Goal: Transaction & Acquisition: Purchase product/service

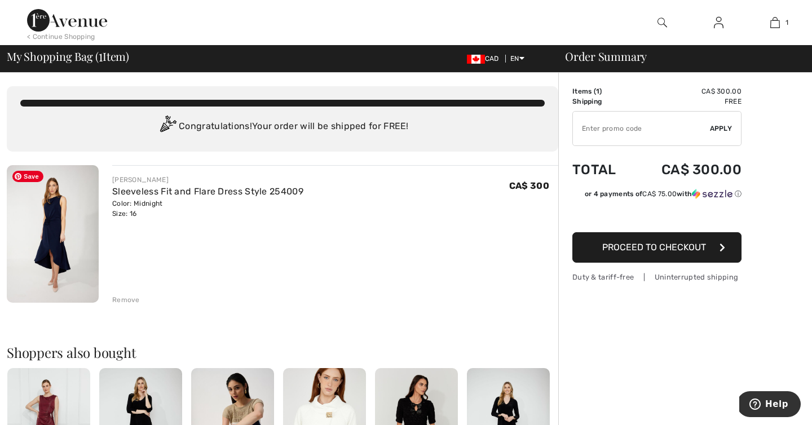
click at [84, 218] on img at bounding box center [53, 234] width 92 height 138
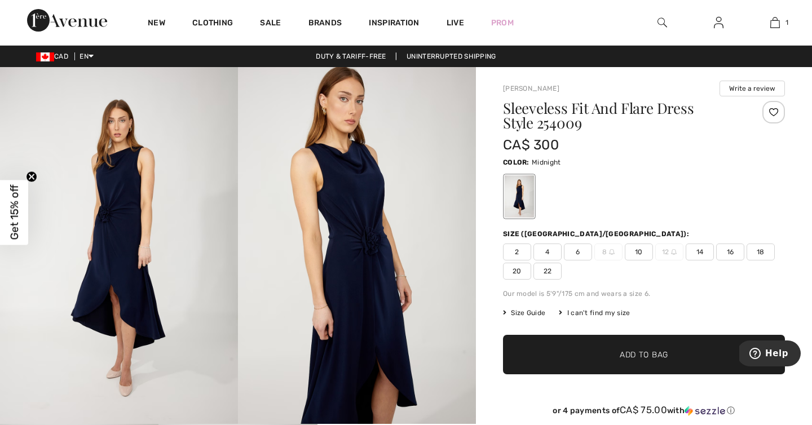
click at [114, 207] on img at bounding box center [119, 245] width 238 height 357
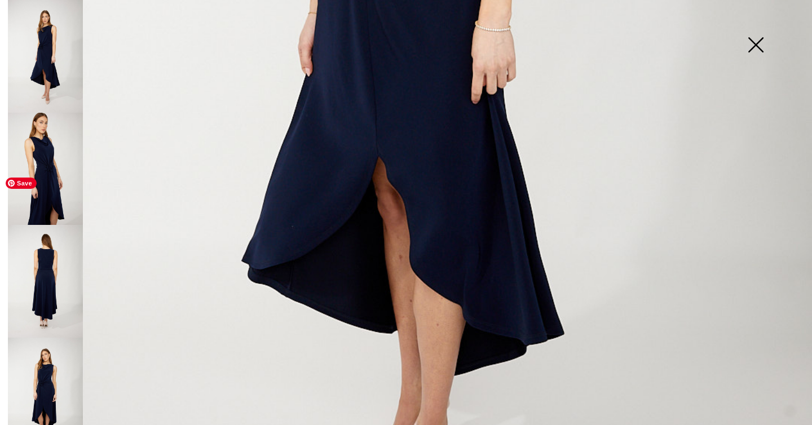
scroll to position [793, 0]
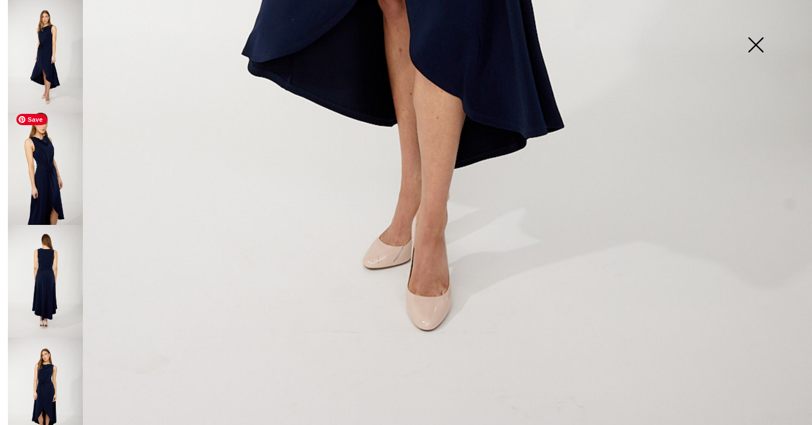
click at [77, 147] on img at bounding box center [45, 169] width 75 height 113
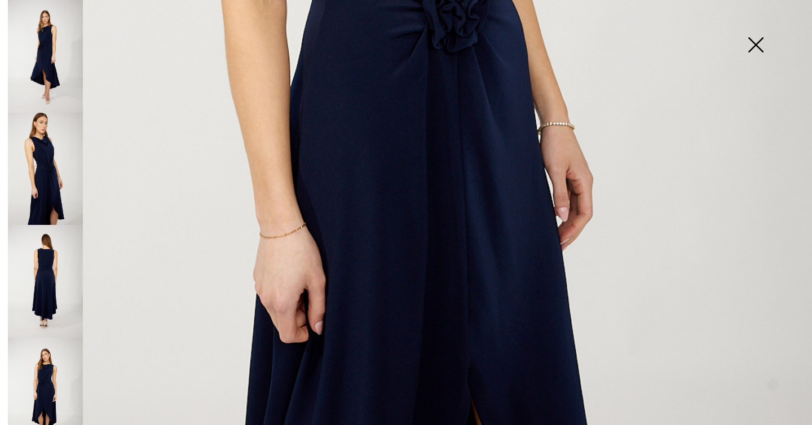
scroll to position [777, 0]
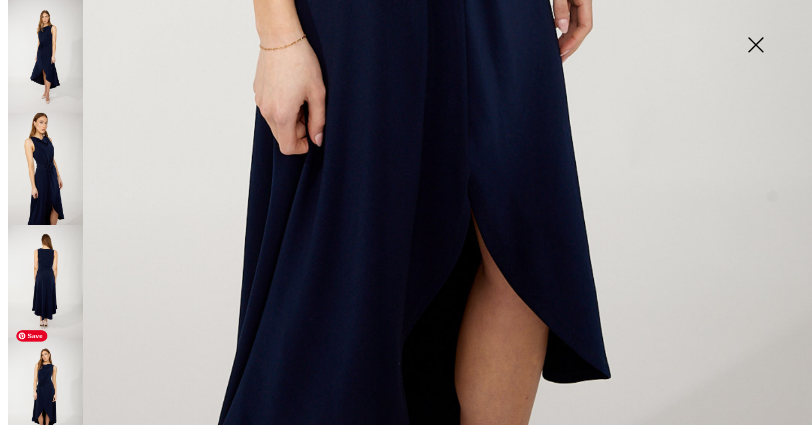
click at [55, 338] on img at bounding box center [45, 394] width 75 height 113
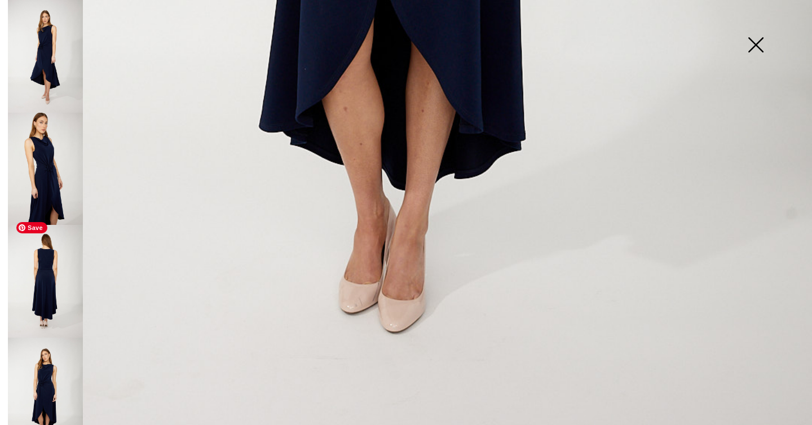
click at [47, 179] on img at bounding box center [45, 169] width 75 height 113
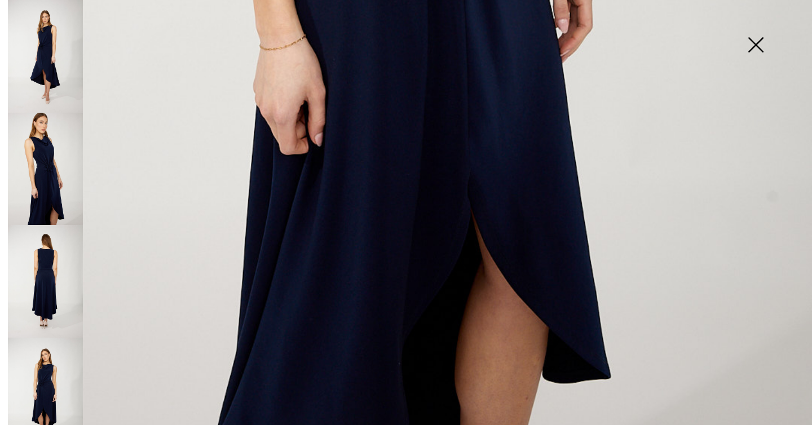
scroll to position [397, 0]
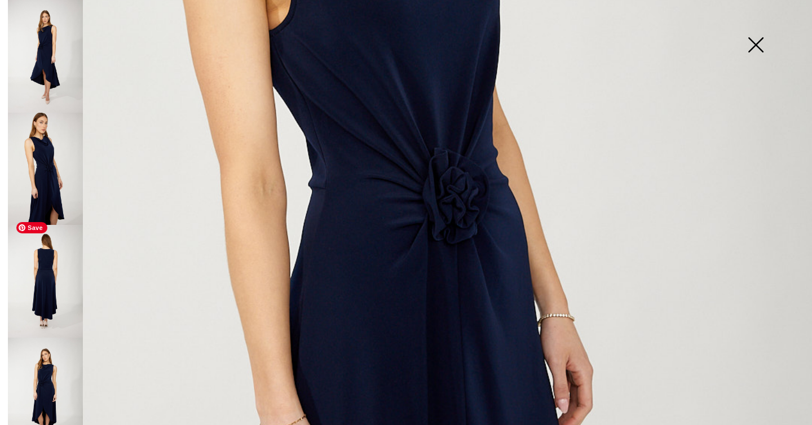
click at [63, 284] on img at bounding box center [45, 281] width 75 height 113
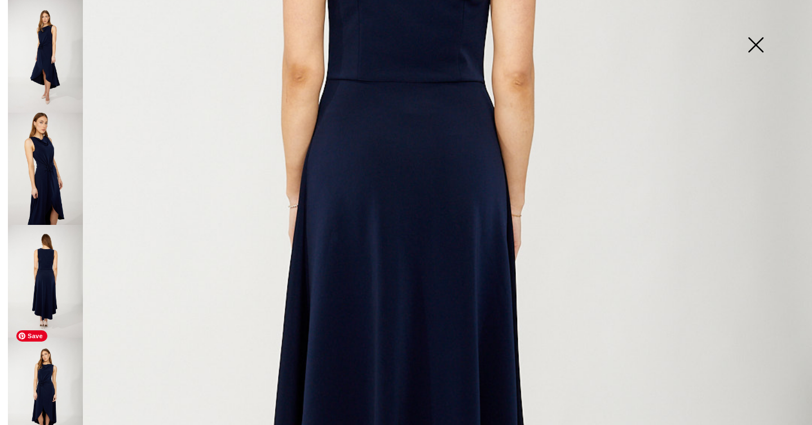
click at [54, 361] on img at bounding box center [45, 394] width 75 height 113
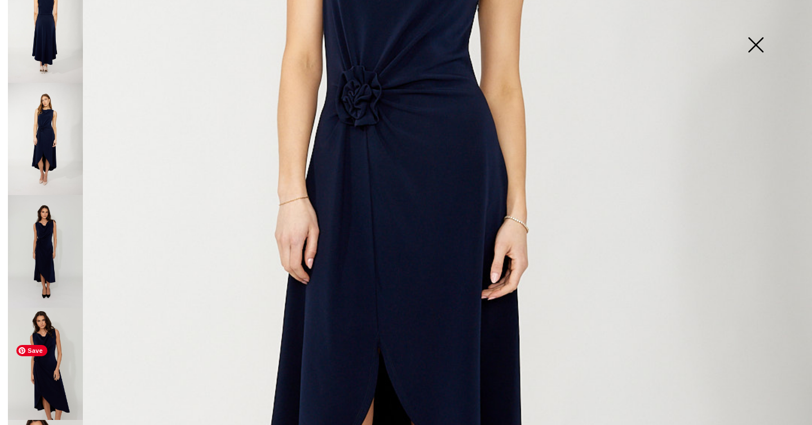
scroll to position [368, 0]
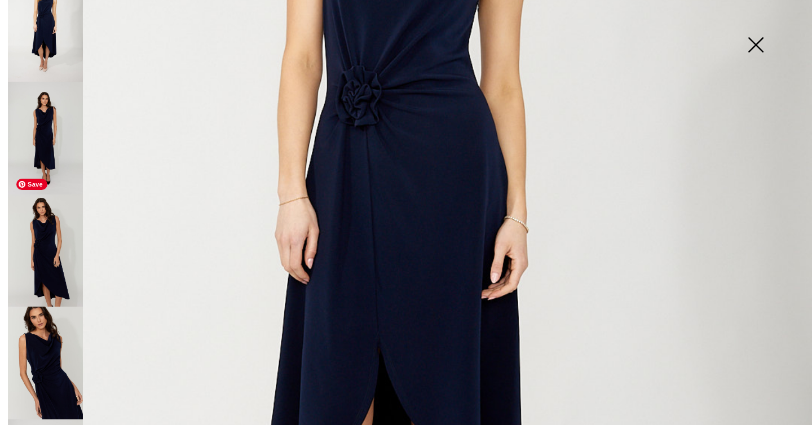
click at [71, 243] on img at bounding box center [45, 251] width 75 height 113
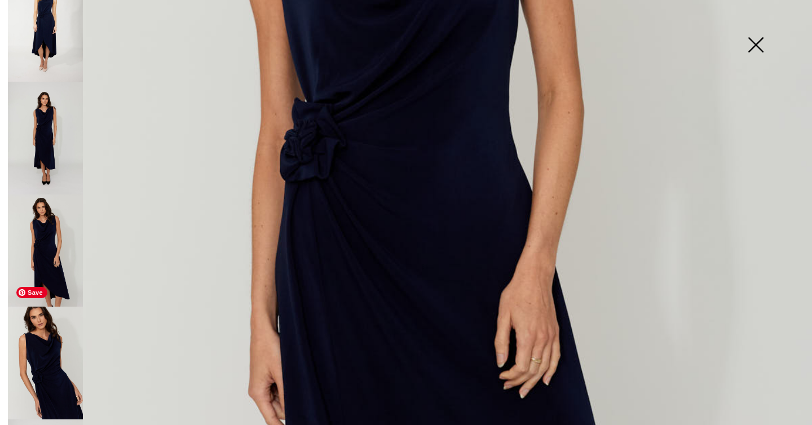
click at [71, 342] on img at bounding box center [45, 363] width 75 height 113
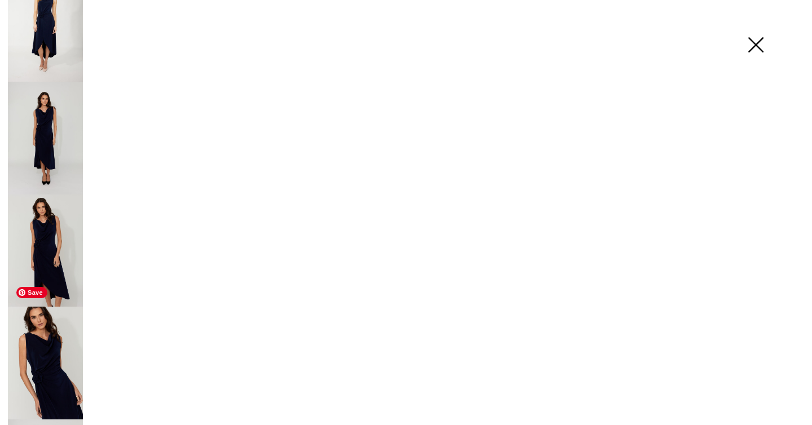
scroll to position [441, 0]
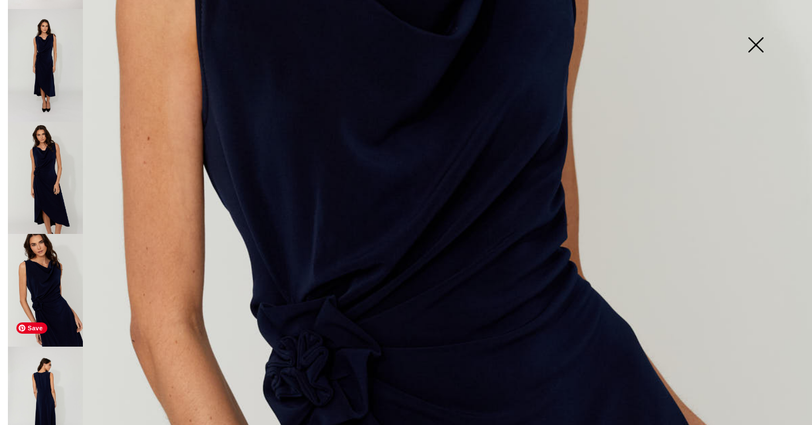
click at [60, 349] on img at bounding box center [45, 403] width 75 height 113
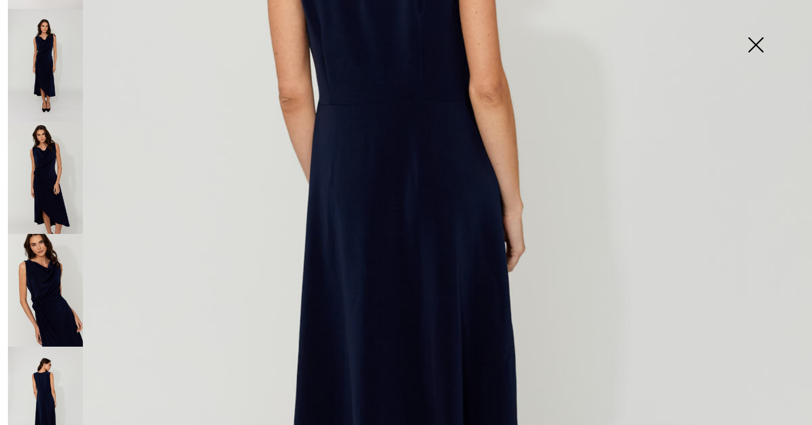
click at [759, 56] on img at bounding box center [756, 46] width 56 height 58
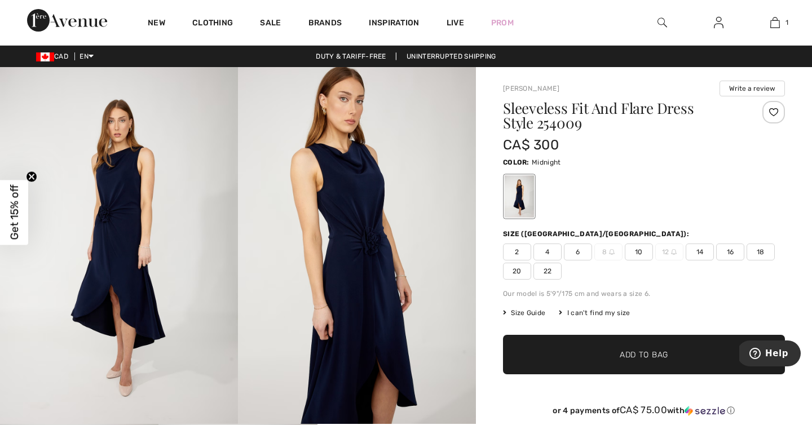
click at [723, 279] on div "2 4 6 8 10 12 14 16 18 20 22" at bounding box center [644, 262] width 282 height 36
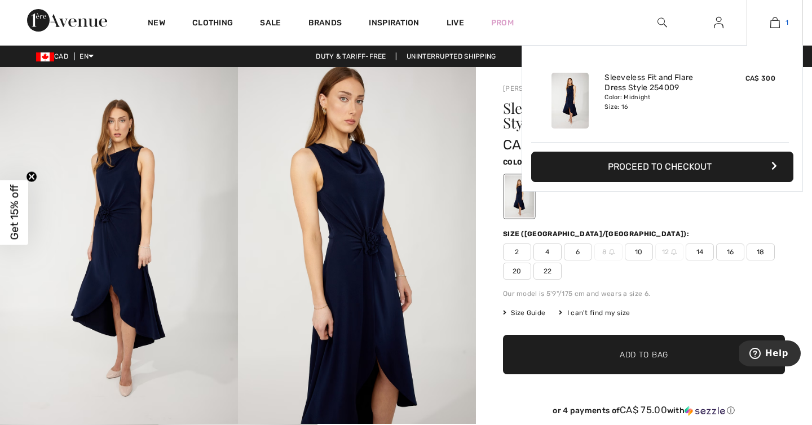
click at [786, 25] on span "1" at bounding box center [787, 22] width 3 height 10
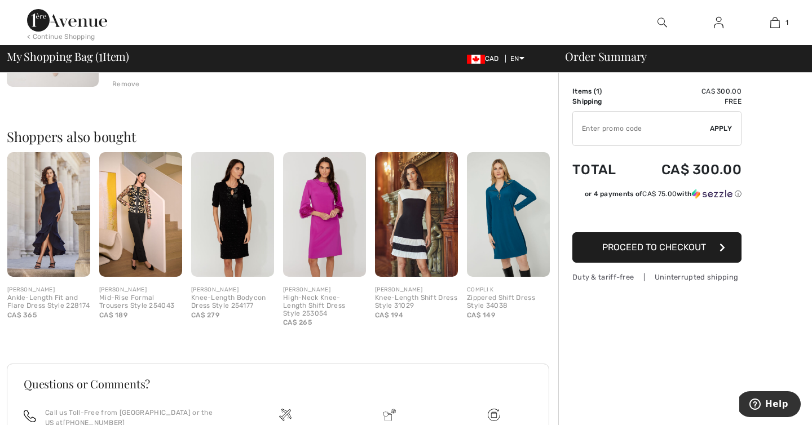
scroll to position [334, 0]
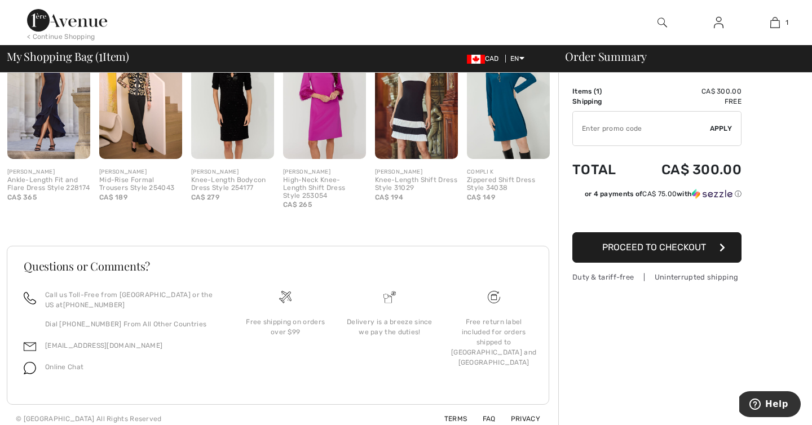
click at [632, 253] on button "Proceed to Checkout" at bounding box center [657, 247] width 169 height 30
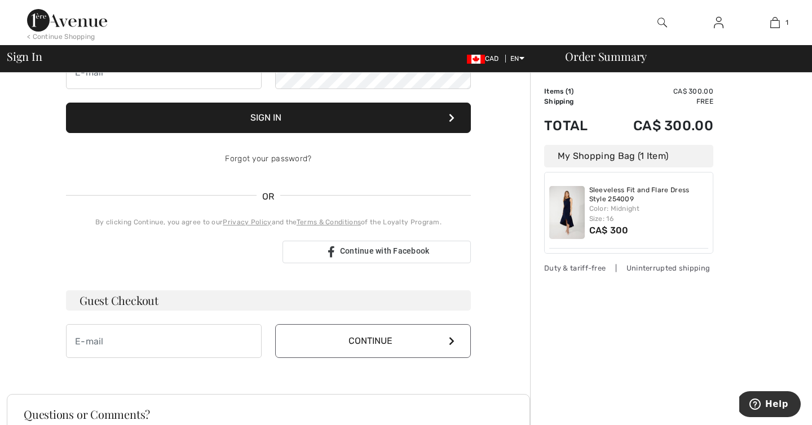
scroll to position [144, 0]
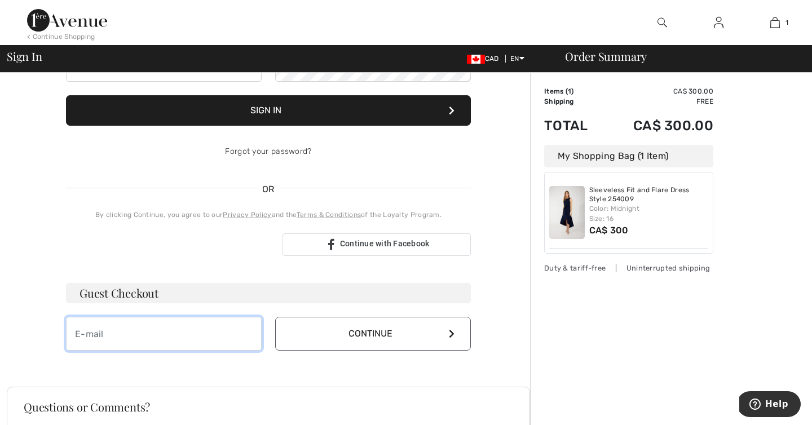
click at [143, 324] on input "email" at bounding box center [164, 334] width 196 height 34
type input "iryna.gel@gmail.com"
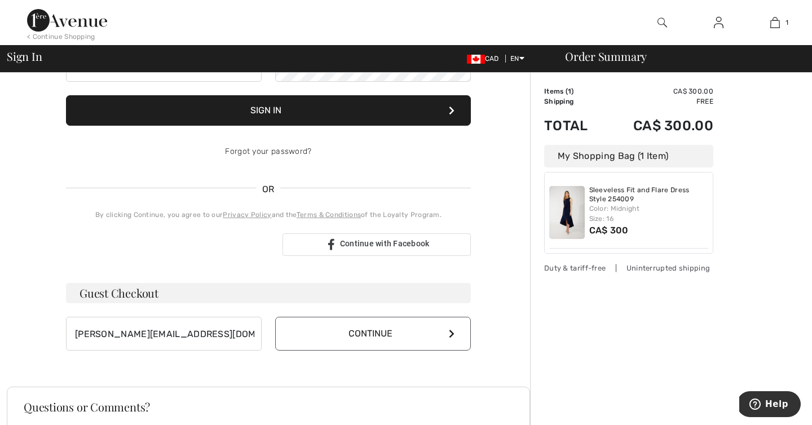
click at [358, 322] on button "Continue" at bounding box center [373, 334] width 196 height 34
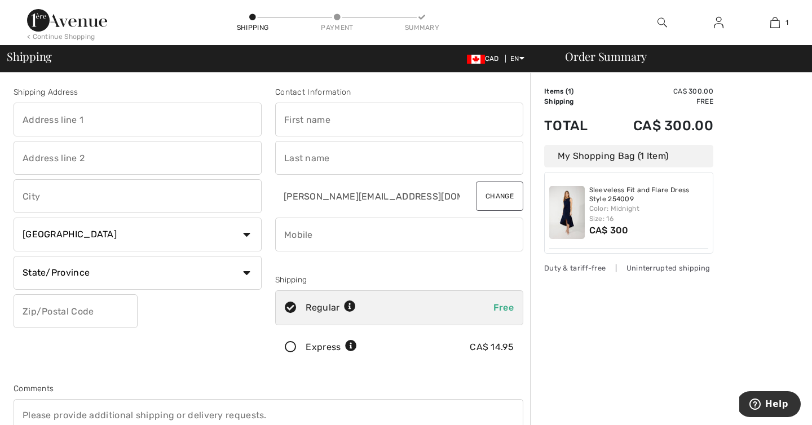
click at [125, 118] on input "text" at bounding box center [138, 120] width 248 height 34
type input "[STREET_ADDRESS]"
type input "[GEOGRAPHIC_DATA]"
select select "BC"
type input "M4P1R2"
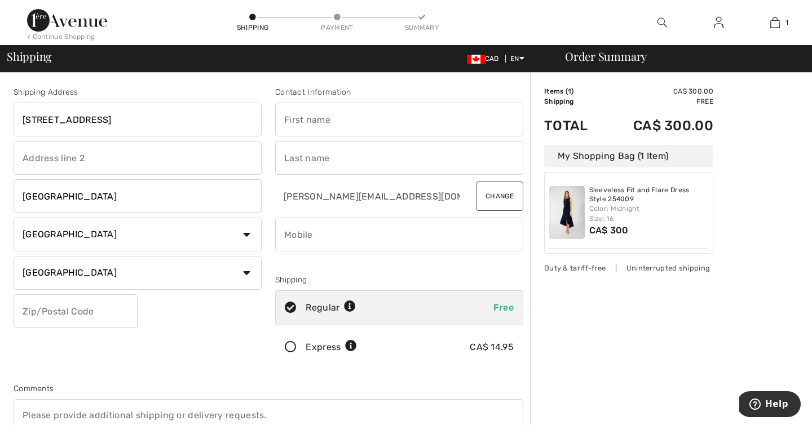
type input "[PERSON_NAME]"
type input "Gel"
type input "6477717761"
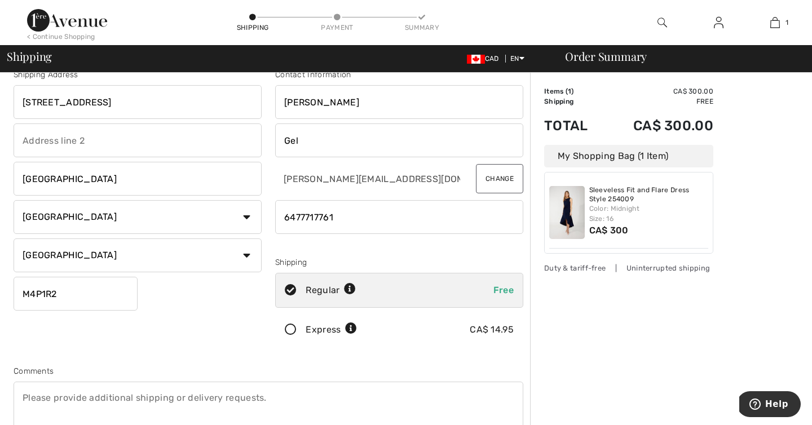
scroll to position [22, 0]
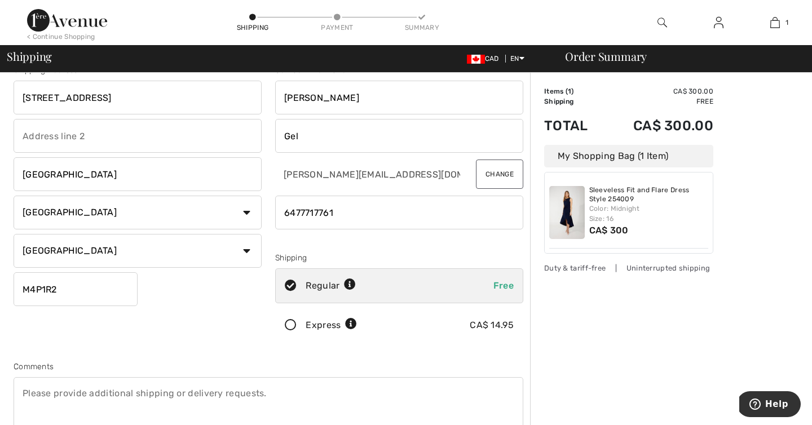
click at [123, 250] on select "State/Province Alberta British Columbia Manitoba New Brunswick Newfoundland and…" at bounding box center [138, 251] width 248 height 34
select select "ON"
click at [14, 234] on select "State/Province Alberta British Columbia Manitoba New Brunswick Newfoundland and…" at bounding box center [138, 251] width 248 height 34
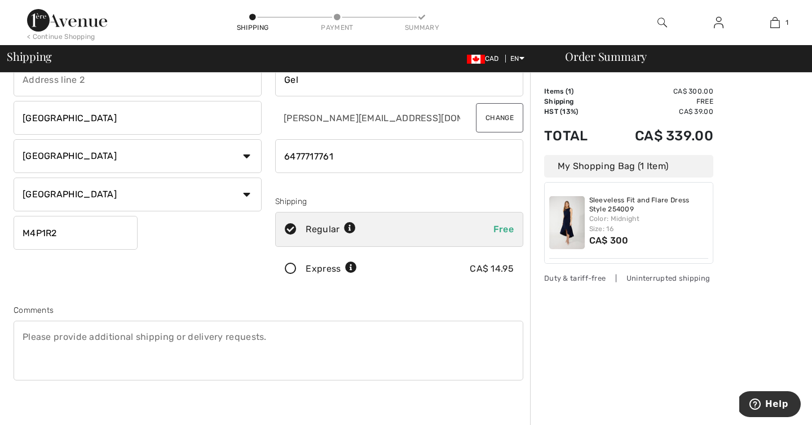
scroll to position [79, 0]
click at [293, 269] on icon at bounding box center [291, 269] width 30 height 12
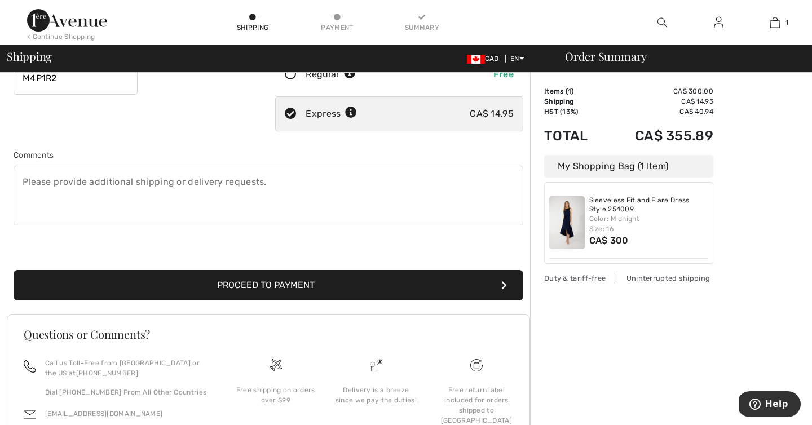
scroll to position [274, 0]
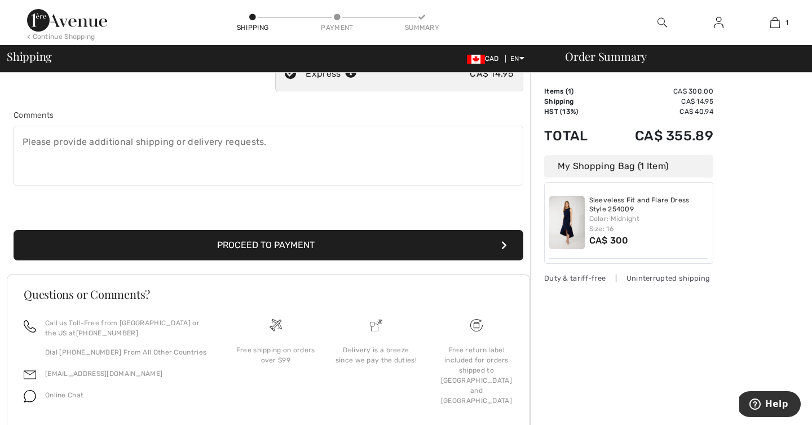
click at [255, 235] on button "Proceed to Payment" at bounding box center [269, 245] width 510 height 30
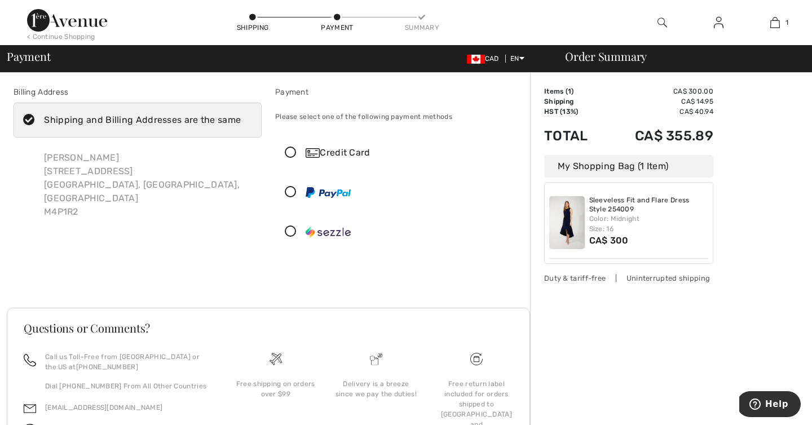
click at [308, 141] on div "Credit Card" at bounding box center [399, 153] width 247 height 34
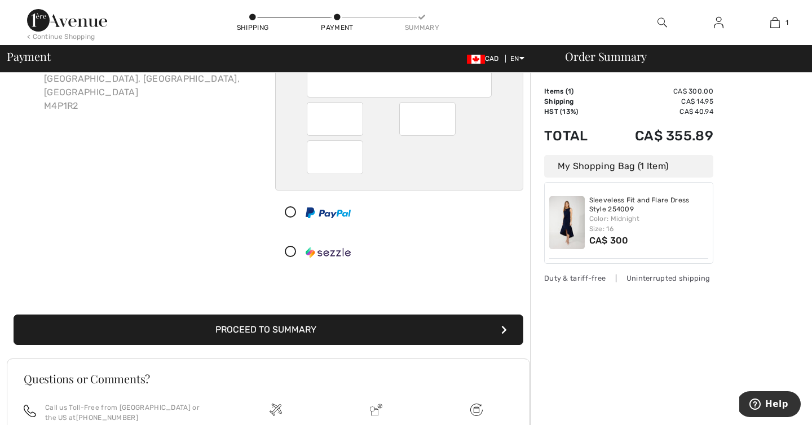
scroll to position [107, 0]
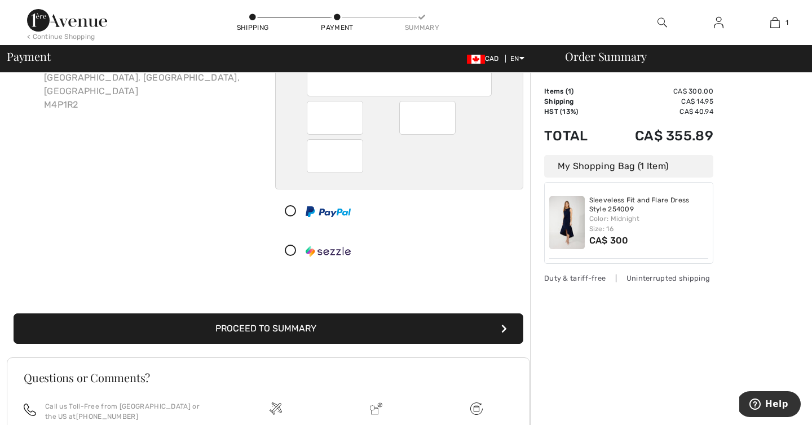
click at [402, 329] on button "Proceed to Summary" at bounding box center [269, 329] width 510 height 30
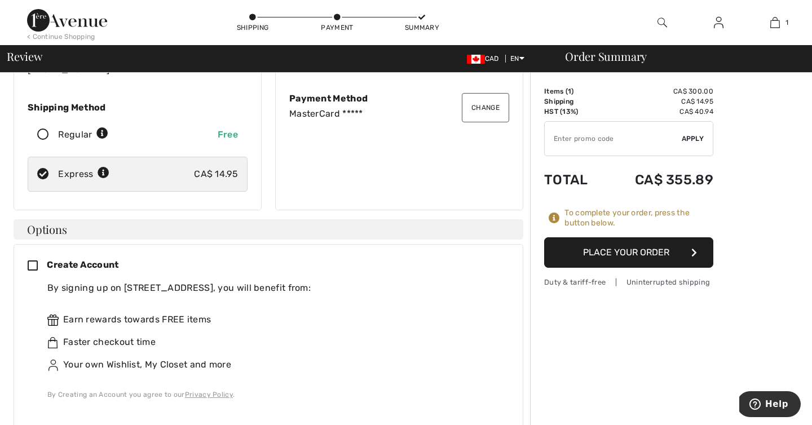
scroll to position [162, 0]
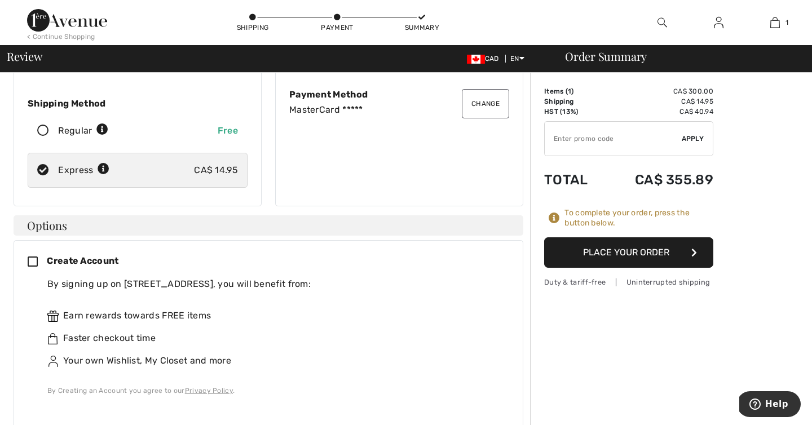
click at [29, 257] on icon at bounding box center [37, 263] width 19 height 12
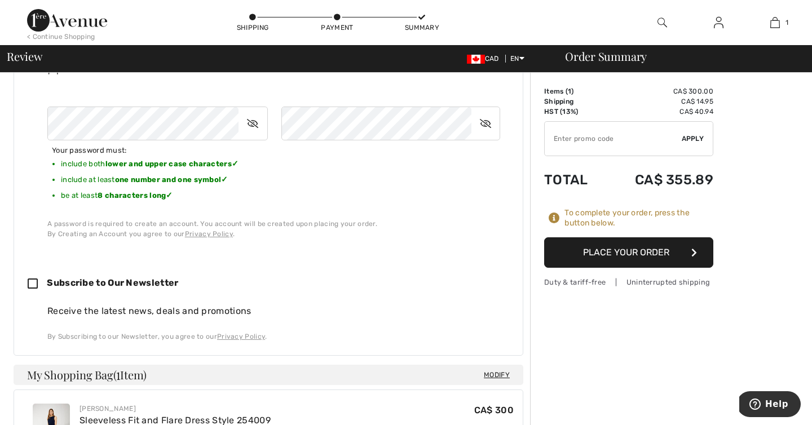
scroll to position [463, 0]
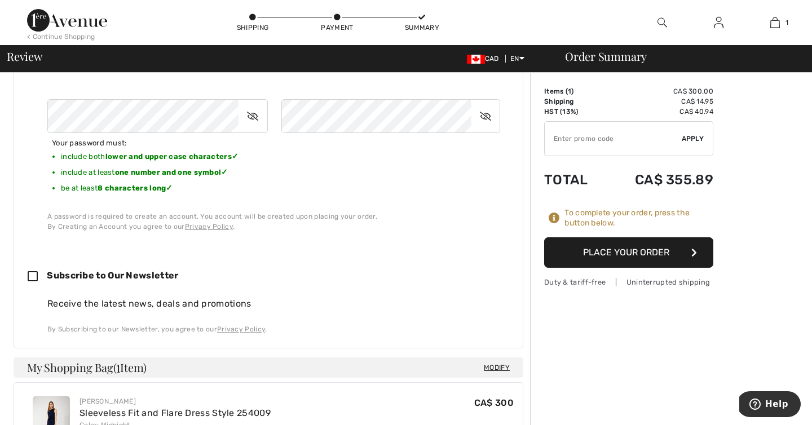
click at [657, 263] on button "Place Your Order" at bounding box center [628, 253] width 169 height 30
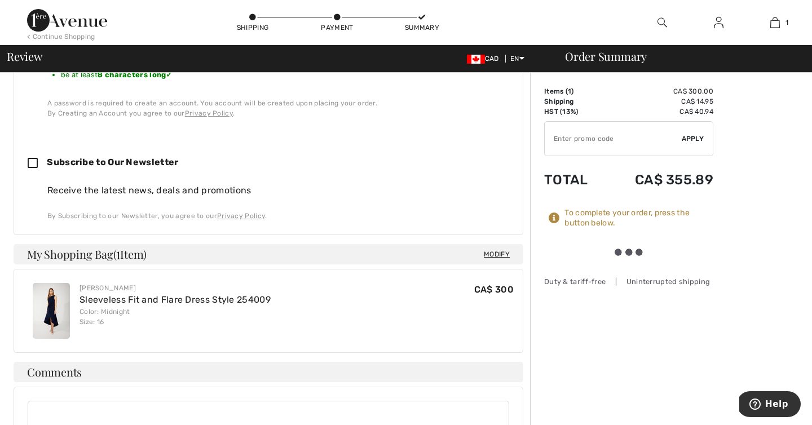
scroll to position [671, 0]
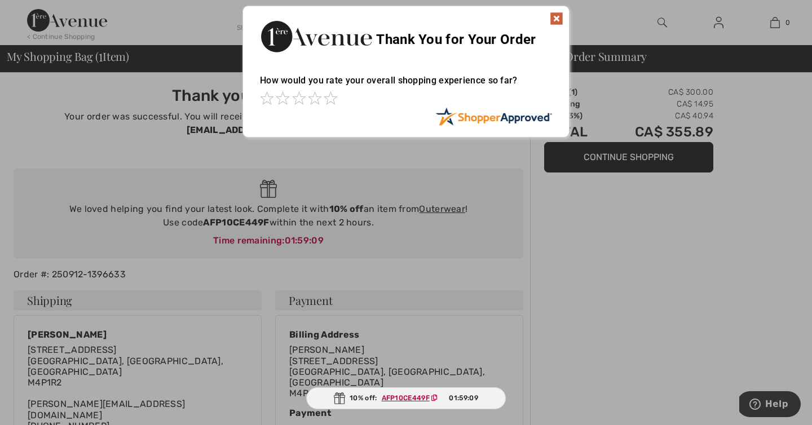
click at [558, 18] on img at bounding box center [557, 19] width 14 height 14
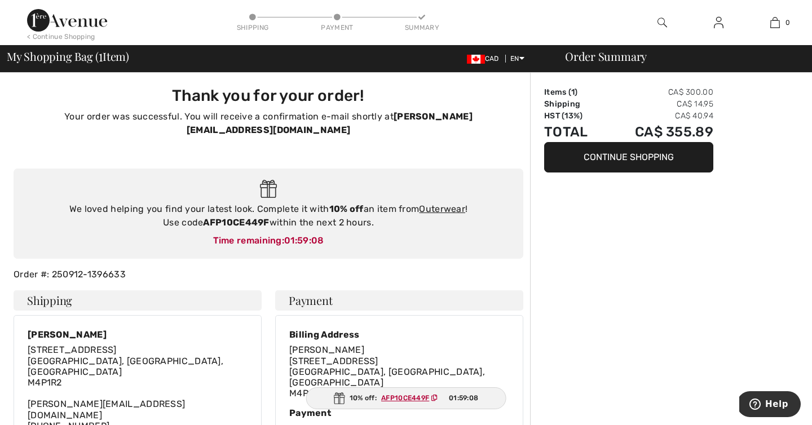
click at [511, 291] on h4 "Payment" at bounding box center [399, 301] width 248 height 20
click at [256, 217] on strong "AFP10CE449F" at bounding box center [236, 222] width 66 height 11
copy strong "AFP10CE449F"
click at [446, 204] on link "Outerwear" at bounding box center [442, 209] width 46 height 11
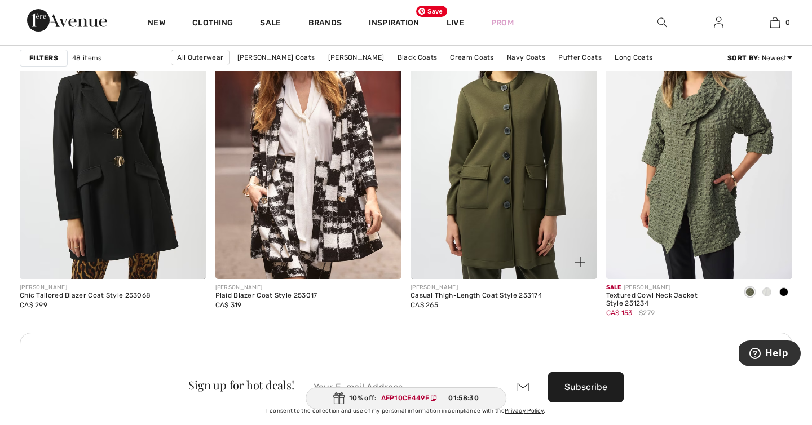
scroll to position [2311, 0]
